Goal: Navigation & Orientation: Understand site structure

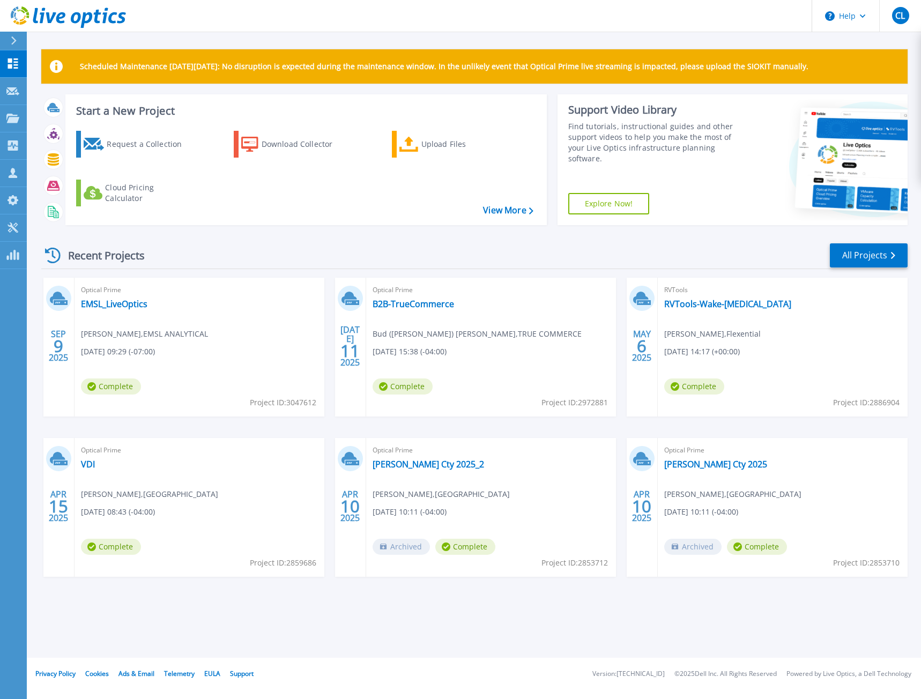
click at [209, 269] on div "Recent Projects All Projects" at bounding box center [474, 255] width 867 height 27
click at [555, 614] on div "Scheduled Maintenance [DATE][DATE]: No disruption is expected during the mainte…" at bounding box center [474, 329] width 895 height 658
click at [686, 603] on div "Recent Projects All Projects [DATE] Optical Prime EMSL_LiveOptics [PERSON_NAME]…" at bounding box center [474, 420] width 867 height 373
drag, startPoint x: 629, startPoint y: 663, endPoint x: 619, endPoint y: 661, distance: 9.4
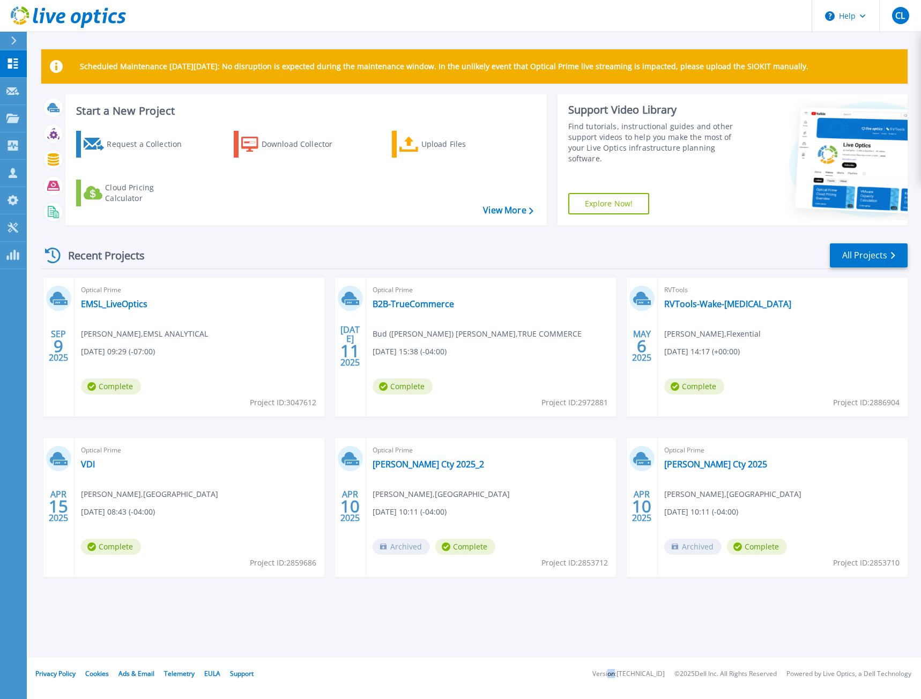
click at [623, 662] on footer "Privacy Policy Cookies Ads & Email Telemetry [PERSON_NAME] Support Version: [TE…" at bounding box center [474, 674] width 896 height 32
drag, startPoint x: 387, startPoint y: 611, endPoint x: 112, endPoint y: 607, distance: 275.2
click at [374, 609] on div "Scheduled Maintenance [DATE][DATE]: No disruption is expected during the mainte…" at bounding box center [474, 329] width 895 height 658
click at [457, 649] on div "Scheduled Maintenance [DATE][DATE]: No disruption is expected during the mainte…" at bounding box center [474, 329] width 895 height 658
click at [397, 621] on div "Scheduled Maintenance [DATE][DATE]: No disruption is expected during the mainte…" at bounding box center [474, 329] width 895 height 658
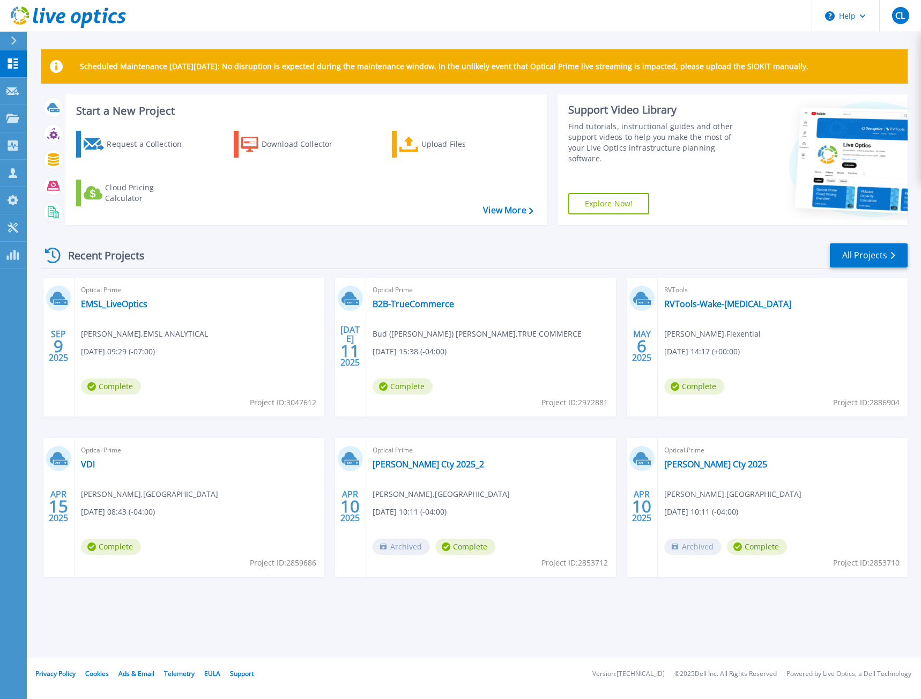
click at [397, 621] on div "Scheduled Maintenance [DATE][DATE]: No disruption is expected during the mainte…" at bounding box center [474, 329] width 895 height 658
drag, startPoint x: 661, startPoint y: 256, endPoint x: 355, endPoint y: 60, distance: 363.3
click at [661, 256] on div "Recent Projects All Projects" at bounding box center [474, 255] width 867 height 27
